Goal: Task Accomplishment & Management: Manage account settings

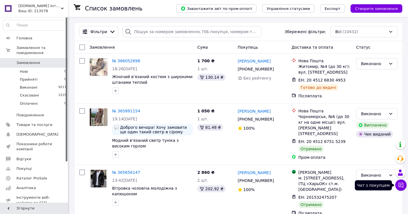
click at [401, 186] on icon at bounding box center [401, 185] width 6 height 6
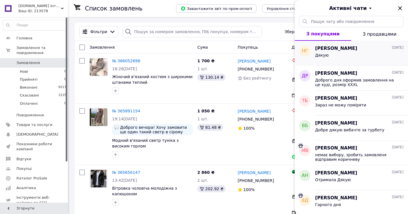
click at [335, 57] on div "Дякую" at bounding box center [359, 56] width 88 height 9
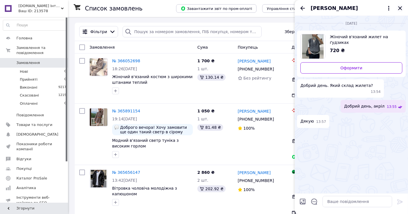
click at [400, 8] on icon "Закрити" at bounding box center [400, 8] width 4 height 4
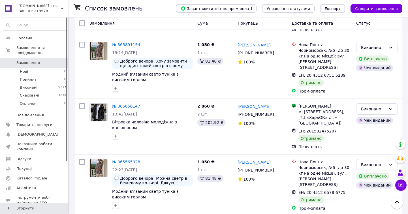
scroll to position [63, 0]
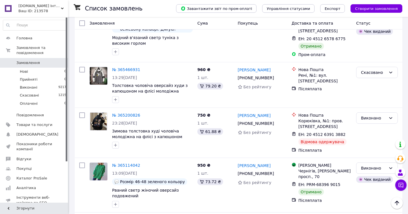
scroll to position [252, 0]
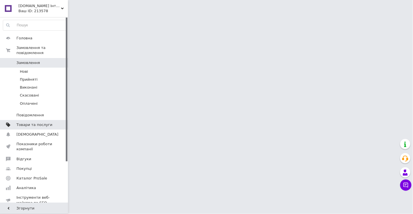
click at [26, 122] on span "Товари та послуги" at bounding box center [34, 124] width 36 height 5
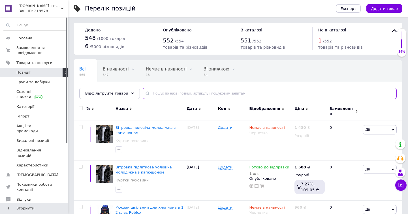
click at [152, 93] on input "text" at bounding box center [270, 93] width 254 height 11
paste input "В'язаний жіночий жилет безрукавка з глибоким вирізом"
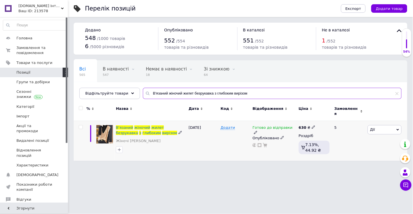
type input "В'язаний жіночий жилет безрукавка з глибоким вирізом"
click at [312, 126] on use at bounding box center [313, 127] width 3 height 3
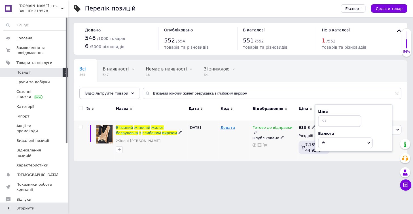
type input "680"
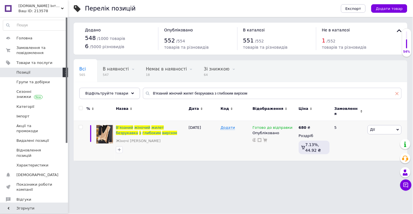
click at [397, 94] on use at bounding box center [397, 93] width 3 height 3
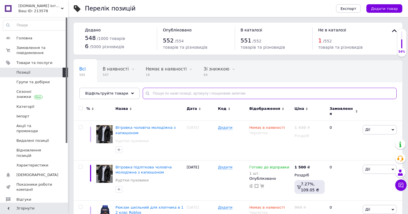
click at [153, 92] on input "text" at bounding box center [270, 93] width 254 height 11
paste input "Светр жіночий з високим горлом в'язаний"
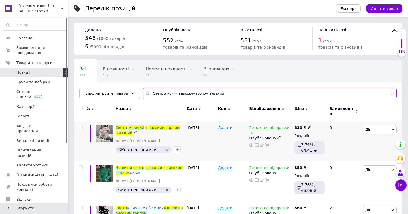
type input "Светр жіночий з високим горлом в'язаний"
click at [308, 126] on icon at bounding box center [309, 127] width 3 height 3
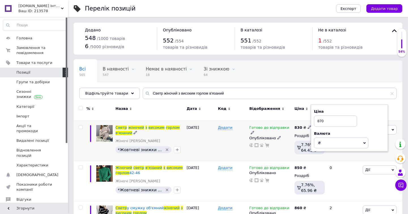
type input "870"
click at [254, 149] on div "Готово до відправки Опубліковано" at bounding box center [270, 141] width 45 height 40
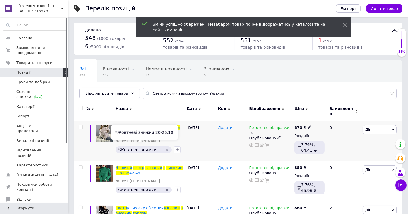
click at [165, 148] on icon "Видалити мітку" at bounding box center [167, 150] width 5 height 5
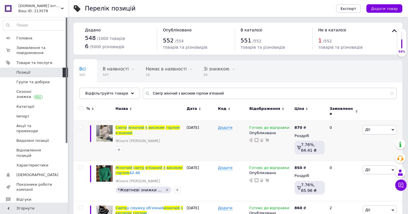
click at [392, 94] on icon at bounding box center [392, 93] width 3 height 3
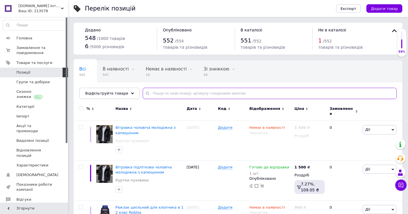
click at [151, 92] on input "text" at bounding box center [270, 93] width 254 height 11
paste input "1806-2"
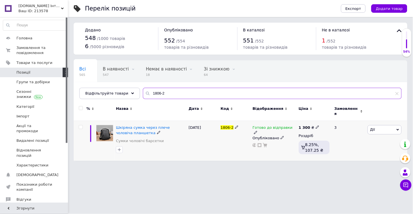
type input "1806-2"
click at [316, 126] on use at bounding box center [317, 127] width 3 height 3
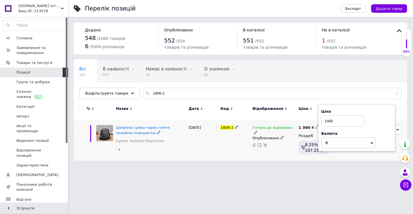
type input "1400"
click at [252, 148] on div "Готово до відправки Опубліковано" at bounding box center [274, 141] width 46 height 40
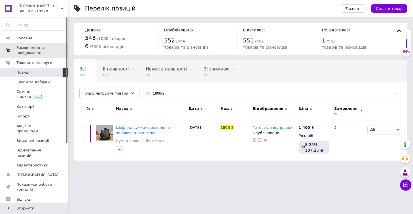
click at [29, 47] on span "Замовлення та повідомлення" at bounding box center [34, 50] width 36 height 10
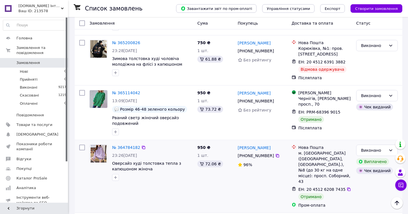
scroll to position [283, 0]
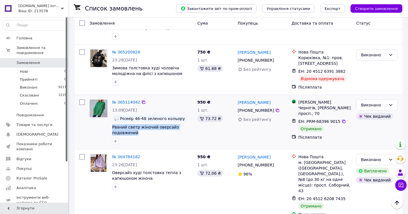
drag, startPoint x: 137, startPoint y: 128, endPoint x: 110, endPoint y: 126, distance: 26.8
click at [110, 126] on div "№ 365114042 13:09, 05.10.2025 Розмір 46-48 зеленого кольору Рваний светр жіночи…" at bounding box center [152, 122] width 85 height 50
copy span "Рваний светр жіночий оверсайз подовжений"
click at [119, 100] on link "№ 365114042" at bounding box center [126, 102] width 28 height 5
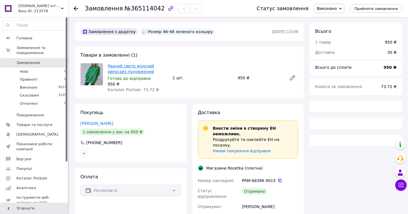
click at [120, 71] on link "Рваний светр жіночий оверсайз подовжений" at bounding box center [131, 69] width 46 height 10
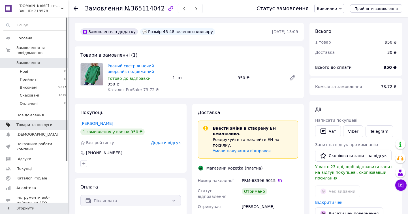
click at [30, 122] on span "Товари та послуги" at bounding box center [34, 124] width 36 height 5
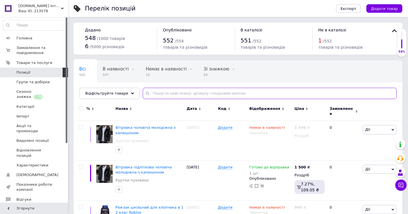
click at [150, 91] on input "text" at bounding box center [270, 93] width 254 height 11
paste input "Рваний светр жіночий оверсайз подовжений"
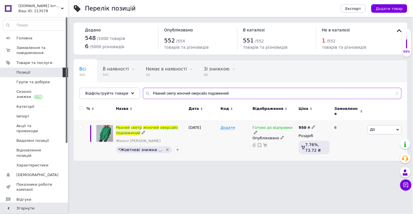
type input "Рваний светр жіночий оверсайз подовжений"
click at [312, 126] on icon at bounding box center [313, 127] width 3 height 3
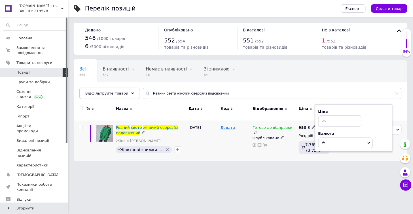
type input "9"
type input "1050"
click at [276, 145] on div "Готово до відправки Опубліковано" at bounding box center [274, 141] width 46 height 40
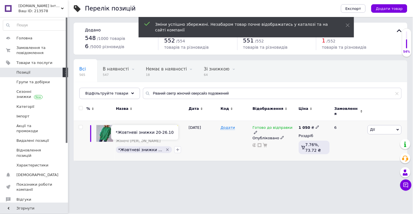
click at [166, 149] on icon "Видалити мітку" at bounding box center [167, 150] width 3 height 3
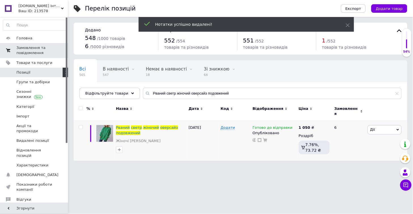
click at [24, 49] on span "Замовлення та повідомлення" at bounding box center [34, 50] width 36 height 10
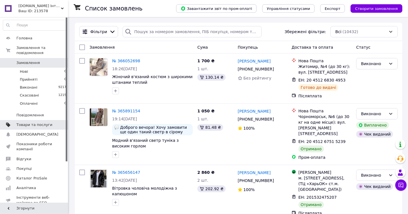
click at [26, 122] on span "Товари та послуги" at bounding box center [34, 124] width 36 height 5
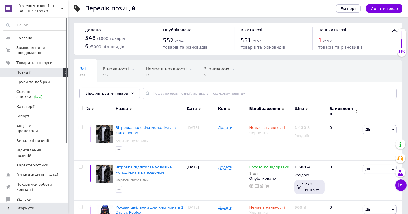
click at [298, 109] on span "Ціна" at bounding box center [300, 108] width 10 height 5
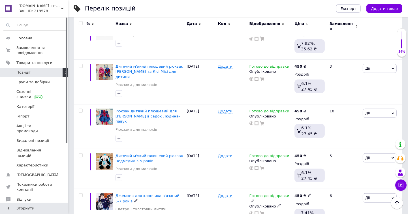
scroll to position [4579, 0]
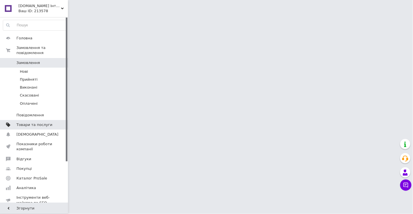
click at [29, 122] on span "Товари та послуги" at bounding box center [34, 124] width 36 height 5
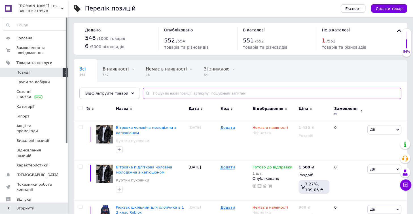
click at [153, 93] on input "text" at bounding box center [272, 93] width 259 height 11
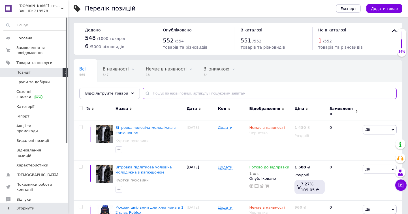
paste input "Рваний светр жіночий оверсайз подовжений"
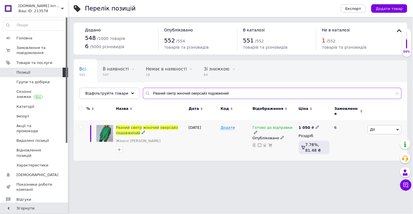
type input "Рваний светр жіночий оверсайз подовжений"
click at [257, 131] on icon at bounding box center [255, 132] width 3 height 3
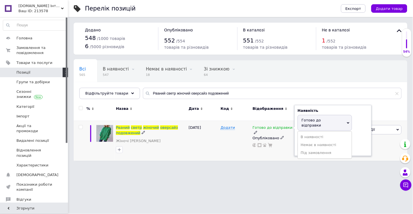
click at [304, 120] on span "Готово до відправки" at bounding box center [324, 123] width 54 height 16
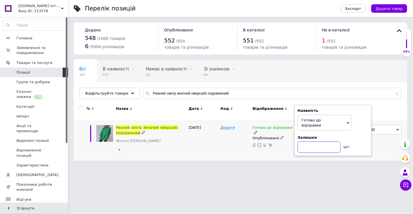
click at [307, 142] on input at bounding box center [318, 147] width 43 height 11
type input "1"
click at [229, 152] on div "Додати" at bounding box center [235, 141] width 32 height 40
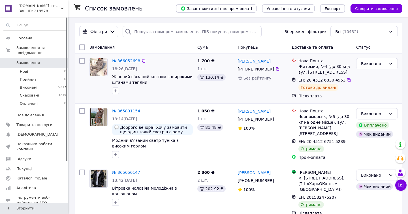
scroll to position [31, 0]
